Goal: Task Accomplishment & Management: Manage account settings

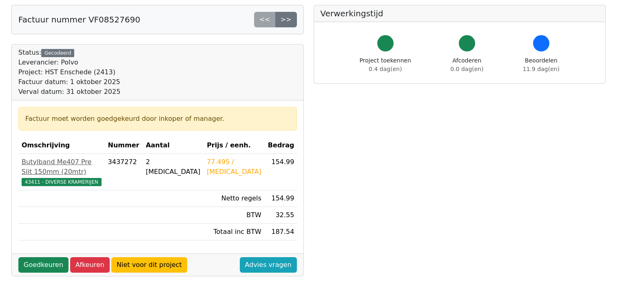
scroll to position [82, 0]
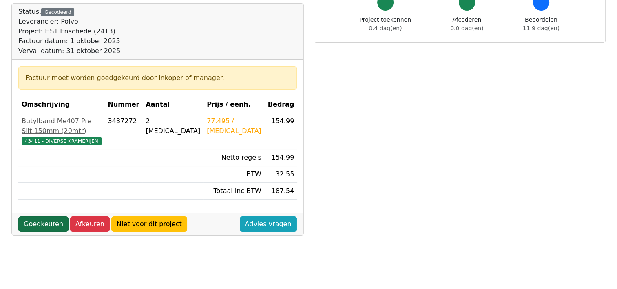
click at [36, 216] on link "Goedkeuren" at bounding box center [43, 224] width 50 height 16
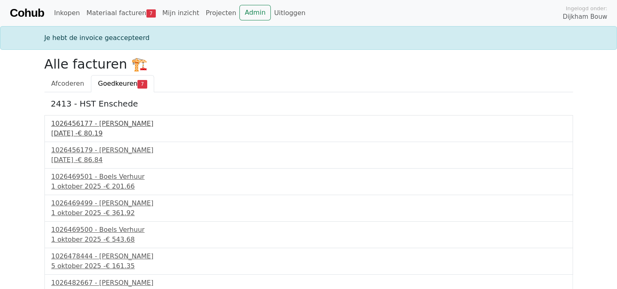
click at [97, 124] on div "1026456177 - Boels Verhuur" at bounding box center [308, 124] width 515 height 10
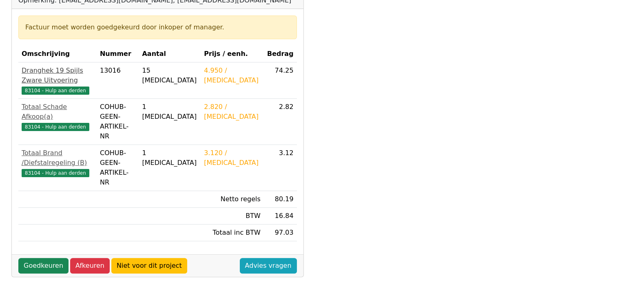
scroll to position [163, 0]
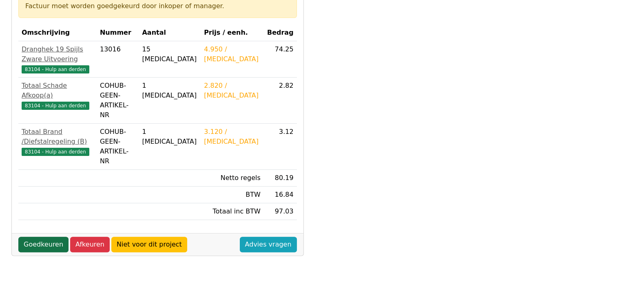
click at [44, 237] on link "Goedkeuren" at bounding box center [43, 245] width 50 height 16
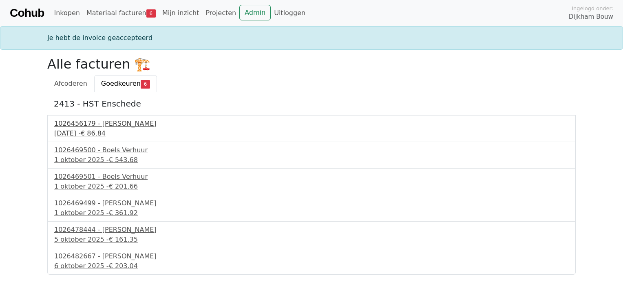
click at [105, 124] on div "1026456179 - Boels Verhuur" at bounding box center [311, 124] width 515 height 10
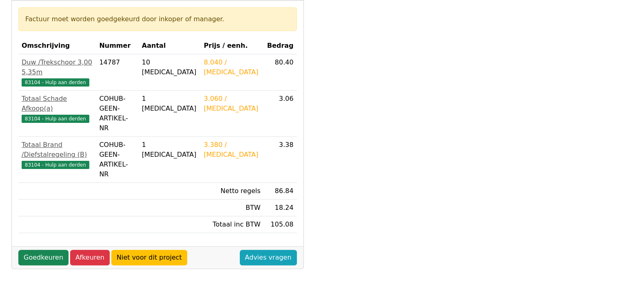
scroll to position [163, 0]
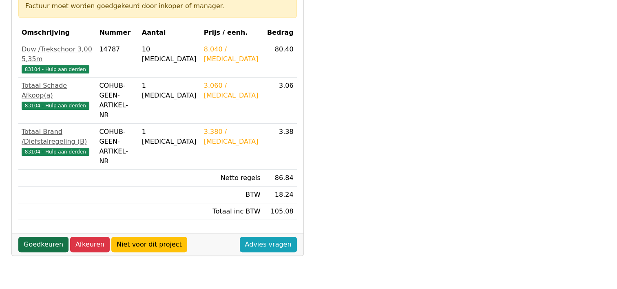
click at [40, 237] on link "Goedkeuren" at bounding box center [43, 245] width 50 height 16
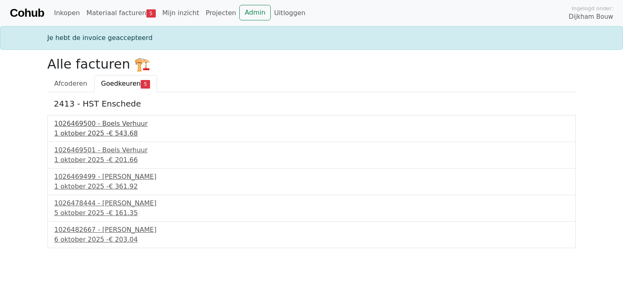
click at [104, 123] on div "1026469500 - Boels Verhuur" at bounding box center [311, 124] width 515 height 10
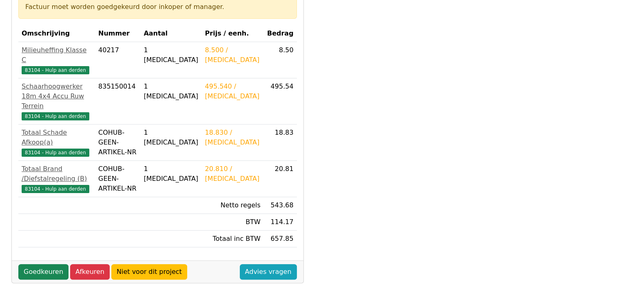
scroll to position [163, 0]
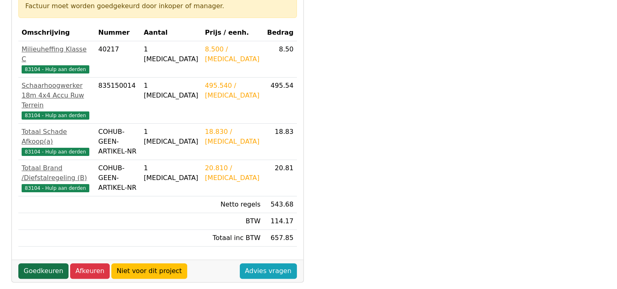
click at [48, 263] on link "Goedkeuren" at bounding box center [43, 271] width 50 height 16
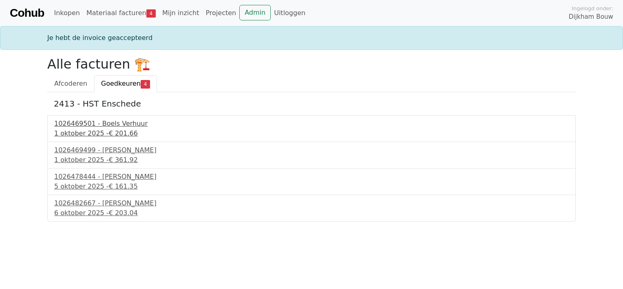
click at [77, 122] on div "1026469501 - Boels Verhuur" at bounding box center [311, 124] width 515 height 10
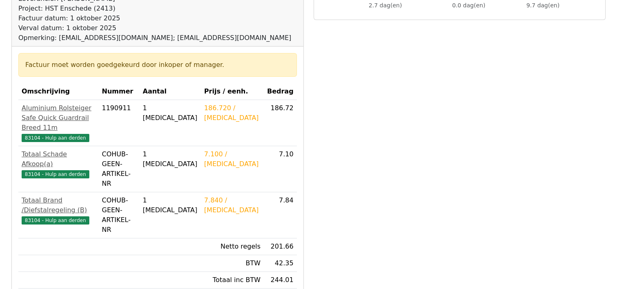
scroll to position [122, 0]
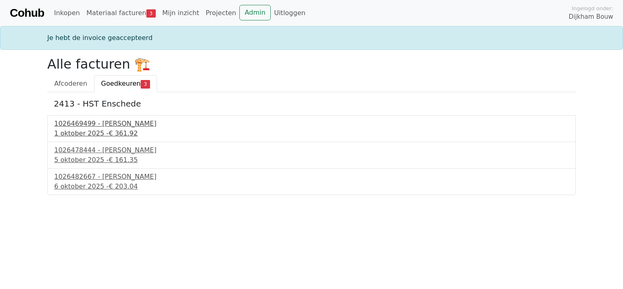
click at [104, 122] on div "1026469499 - [PERSON_NAME]" at bounding box center [311, 124] width 515 height 10
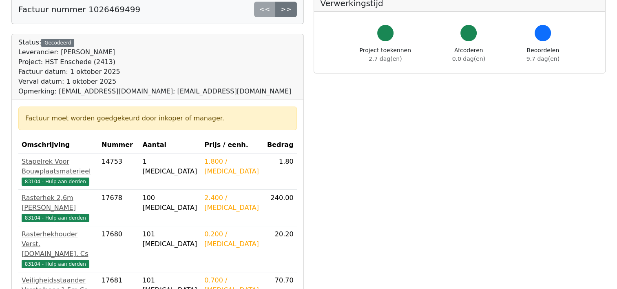
scroll to position [41, 0]
